Goal: Transaction & Acquisition: Purchase product/service

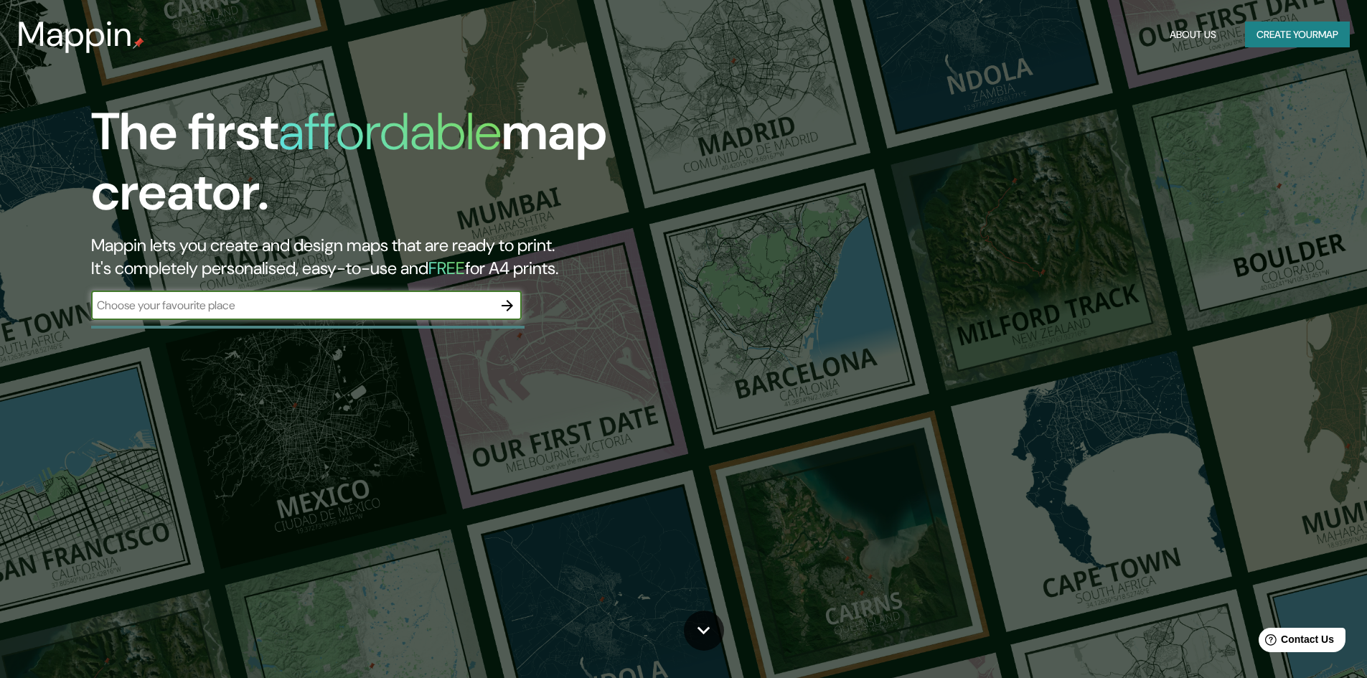
click at [286, 312] on input "text" at bounding box center [292, 305] width 402 height 17
type input "[GEOGRAPHIC_DATA]"
click at [507, 297] on icon "button" at bounding box center [507, 305] width 17 height 17
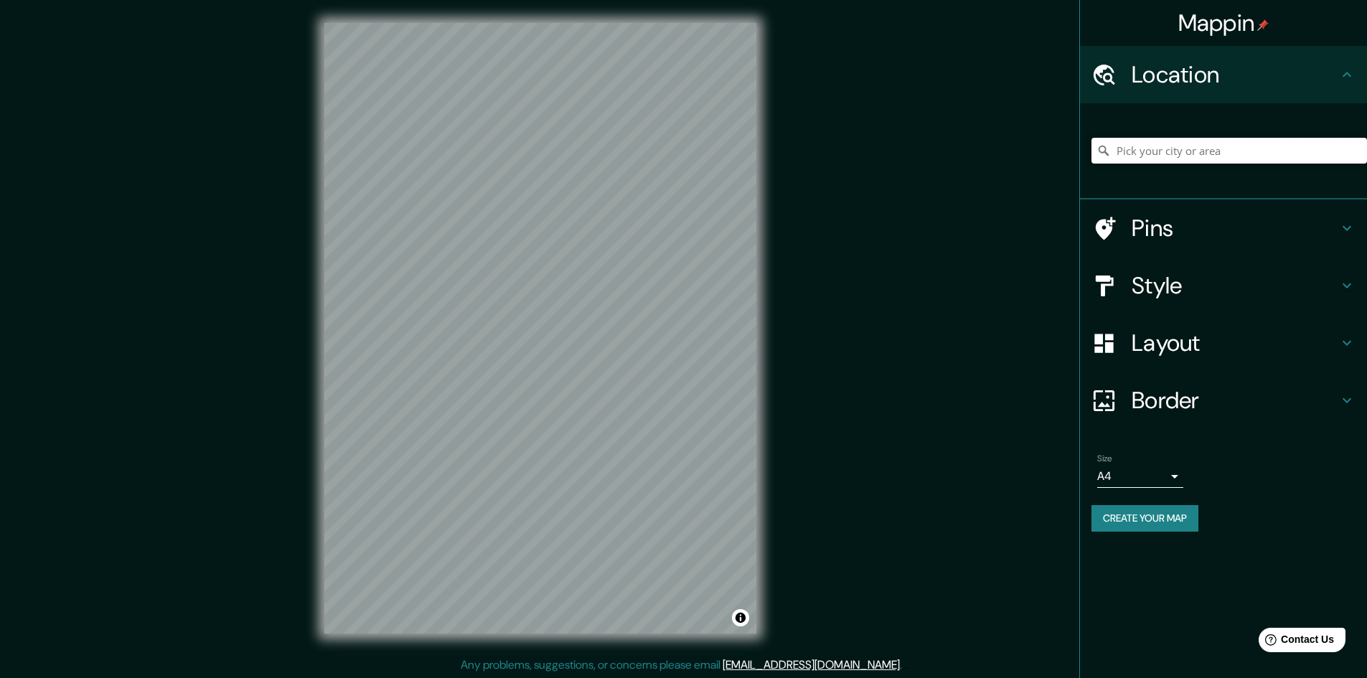
click at [1234, 154] on input "Pick your city or area" at bounding box center [1230, 151] width 276 height 26
type input "Peru lima"
click at [1232, 74] on h4 "Location" at bounding box center [1235, 74] width 207 height 29
click at [1174, 240] on div "Pins" at bounding box center [1223, 228] width 287 height 57
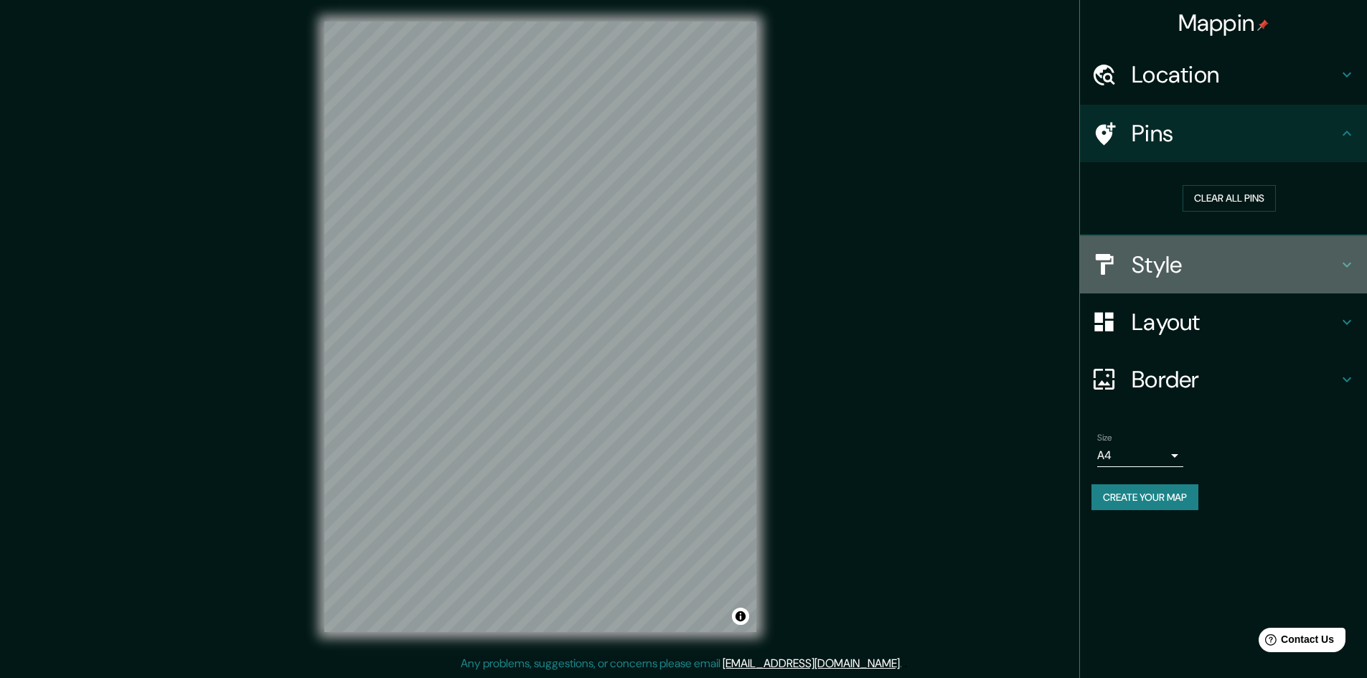
click at [1165, 266] on h4 "Style" at bounding box center [1235, 264] width 207 height 29
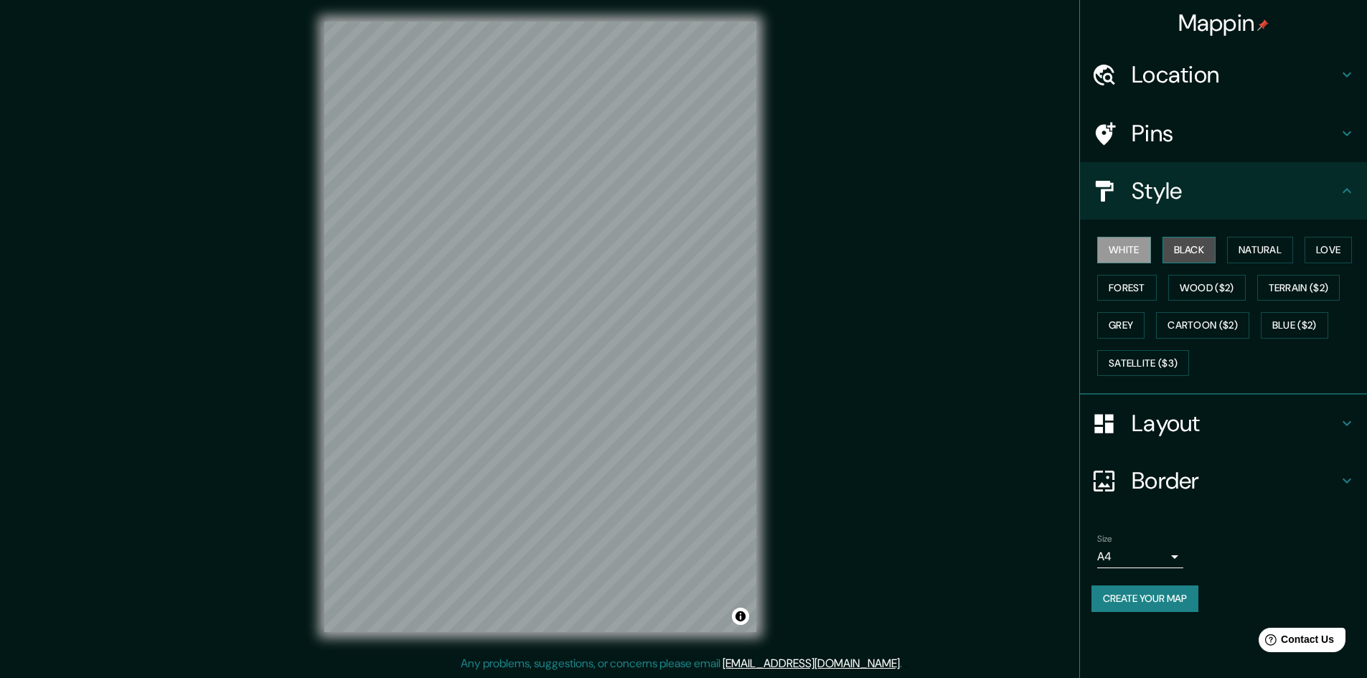
click at [1182, 240] on button "Black" at bounding box center [1190, 250] width 54 height 27
click at [1260, 256] on button "Natural" at bounding box center [1260, 250] width 66 height 27
click at [1217, 288] on button "Wood ($2)" at bounding box center [1207, 288] width 78 height 27
click at [1142, 290] on button "Forest" at bounding box center [1127, 288] width 60 height 27
click at [1301, 294] on button "Terrain ($2)" at bounding box center [1298, 288] width 83 height 27
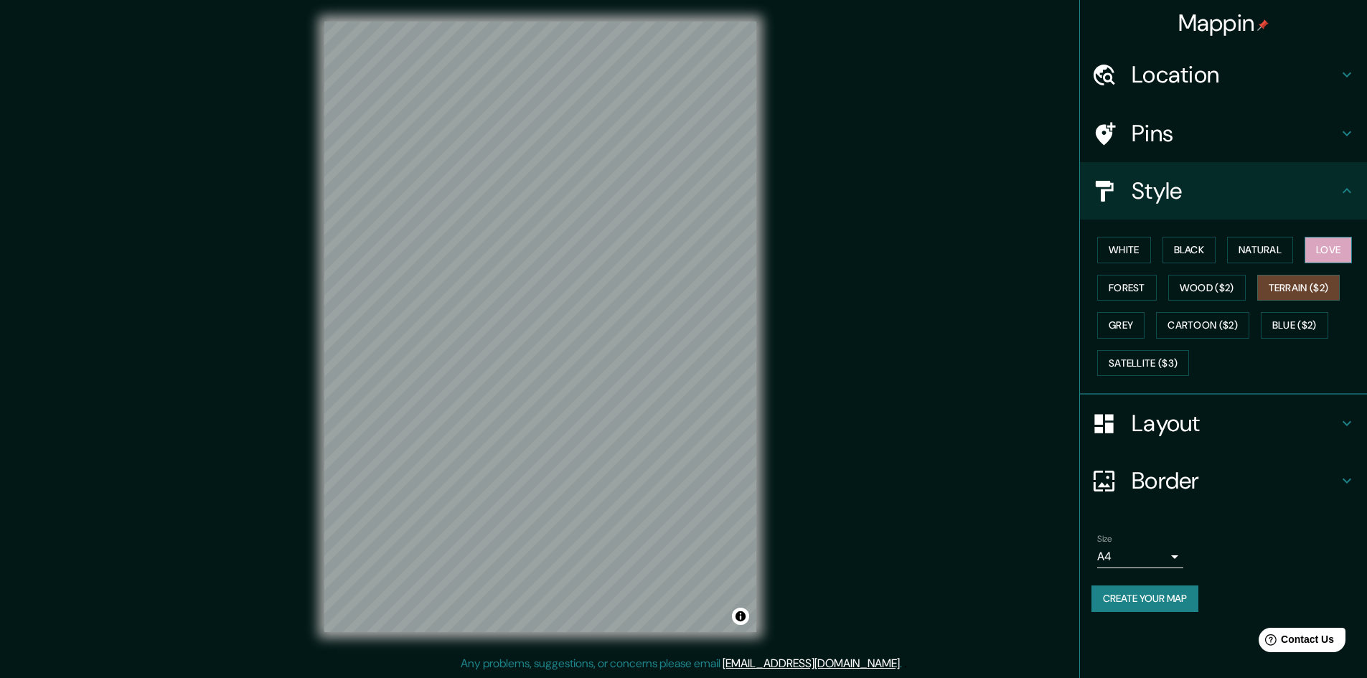
click at [1330, 244] on button "Love" at bounding box center [1328, 250] width 47 height 27
click at [1300, 324] on button "Blue ($2)" at bounding box center [1294, 325] width 67 height 27
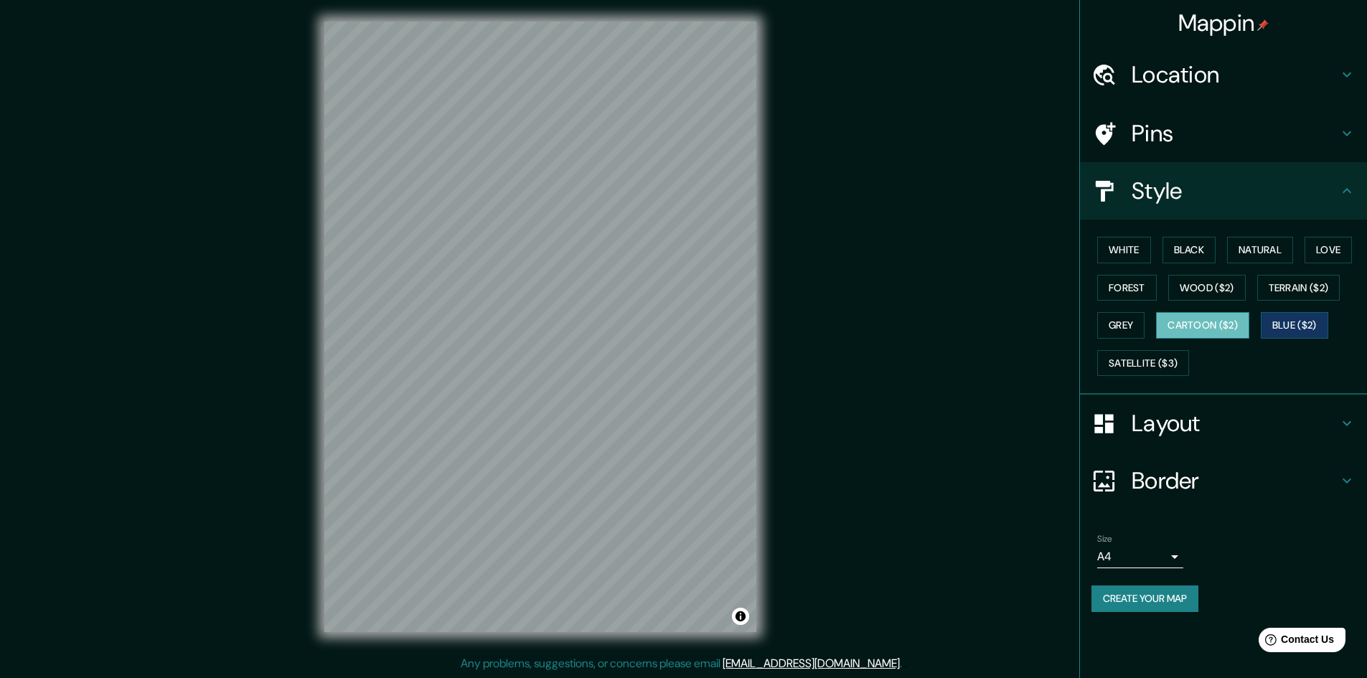
drag, startPoint x: 1222, startPoint y: 330, endPoint x: 1212, endPoint y: 330, distance: 10.0
click at [1221, 330] on button "Cartoon ($2)" at bounding box center [1202, 325] width 93 height 27
click at [1127, 337] on button "Grey" at bounding box center [1120, 325] width 47 height 27
